Goal: Find specific page/section: Find specific page/section

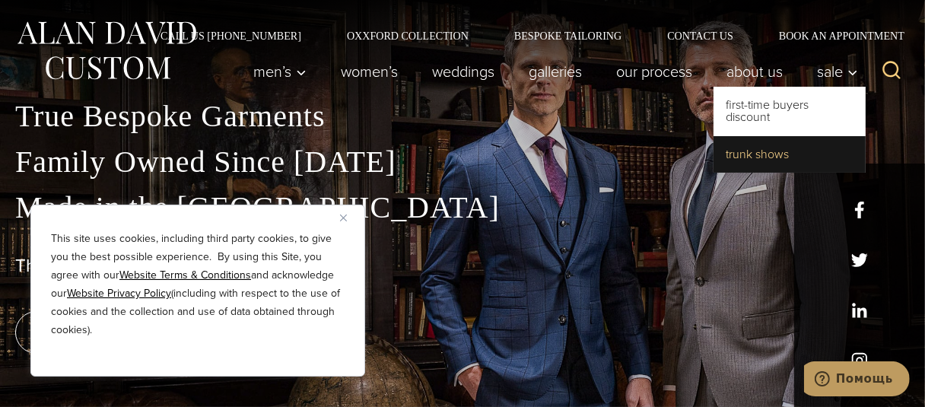
click at [823, 144] on link "Trunk Shows" at bounding box center [789, 154] width 152 height 36
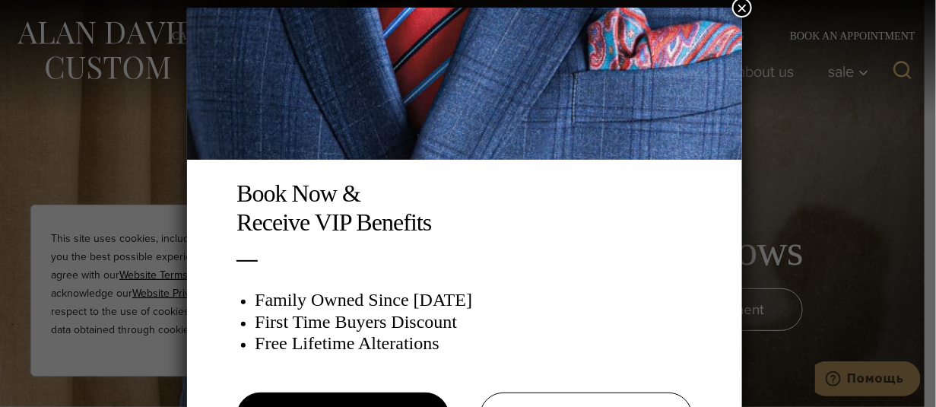
scroll to position [7, 0]
